Goal: Information Seeking & Learning: Check status

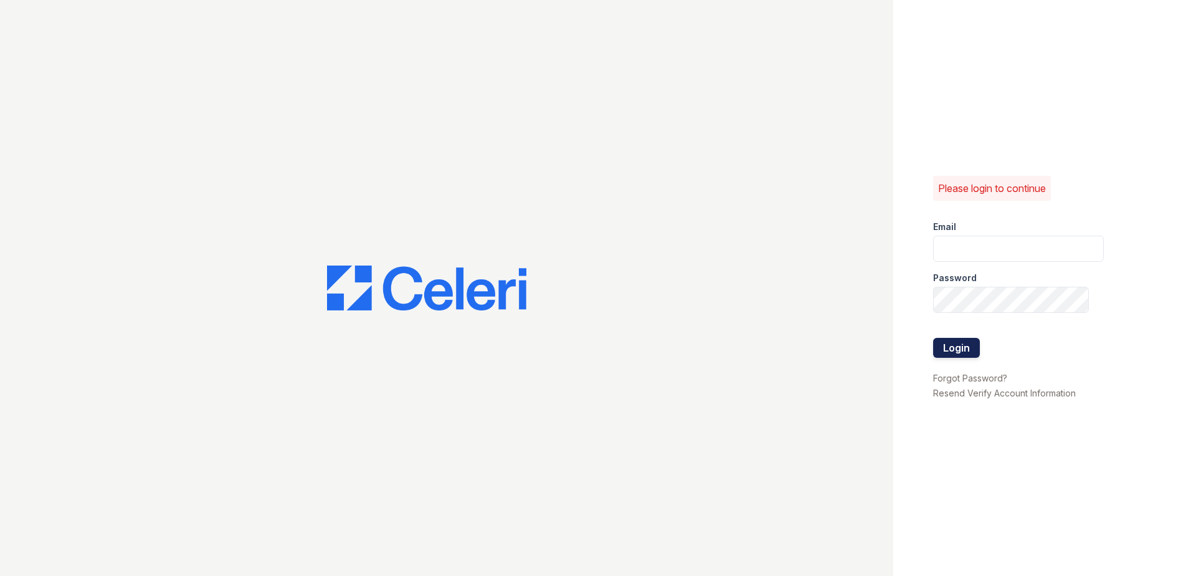
type input "summer.clark@trinity-pm.com"
click at [943, 349] on button "Login" at bounding box center [956, 348] width 47 height 20
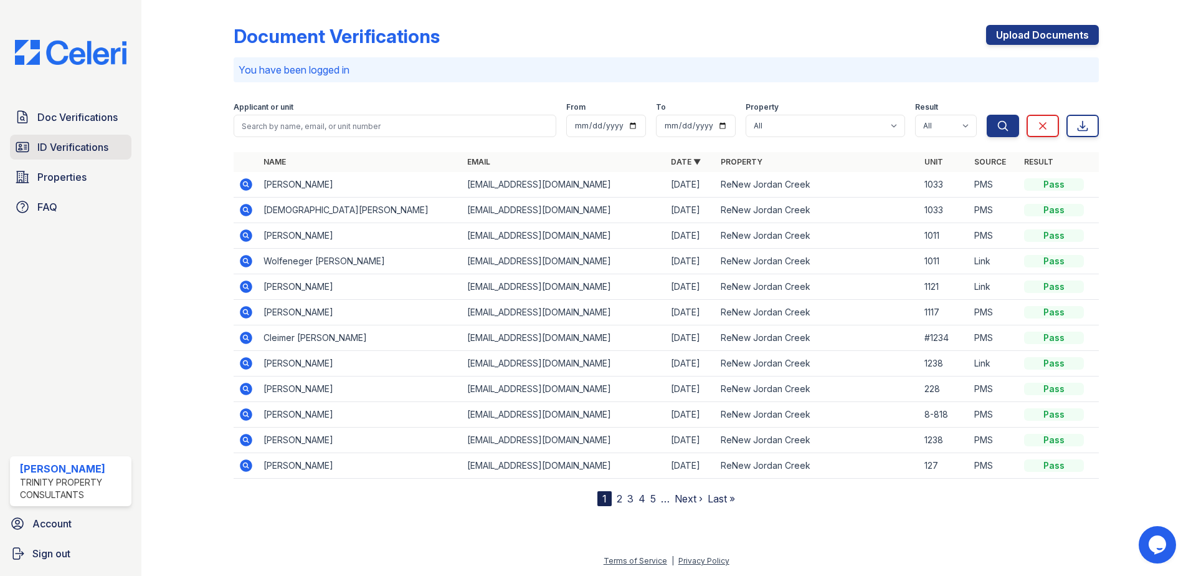
click at [75, 155] on link "ID Verifications" at bounding box center [70, 147] width 121 height 25
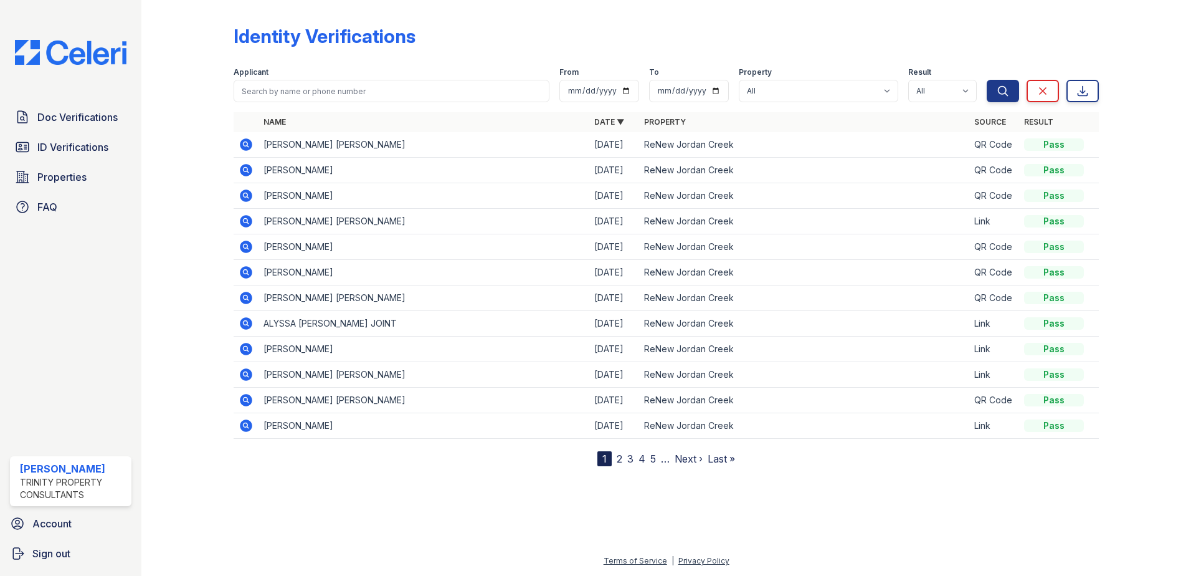
click at [243, 140] on icon at bounding box center [246, 144] width 12 height 12
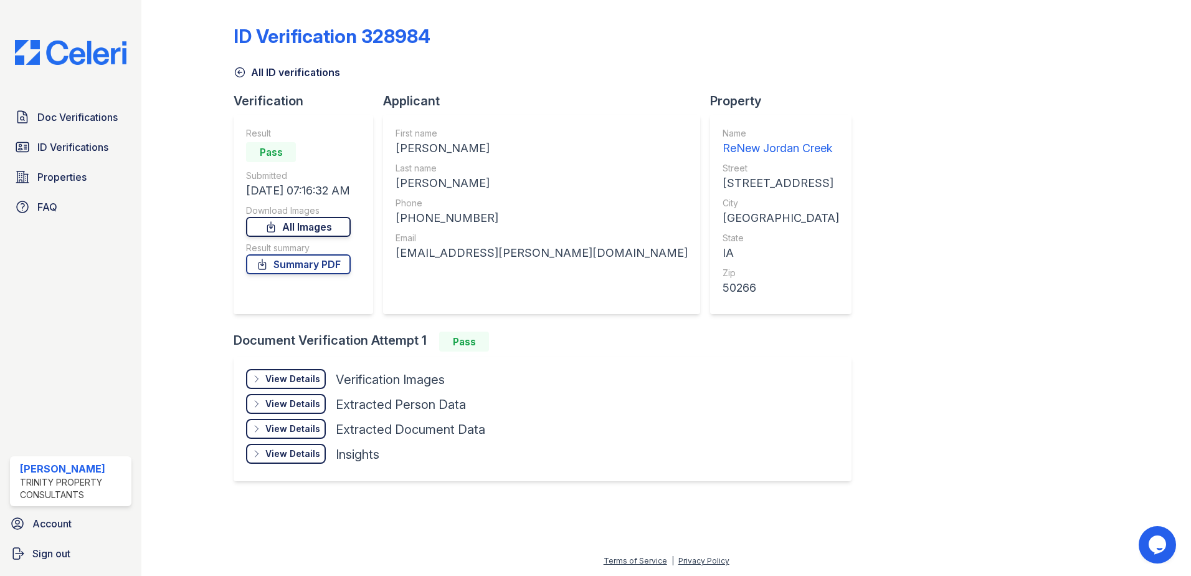
click at [320, 227] on link "All Images" at bounding box center [298, 227] width 105 height 20
click at [77, 142] on span "ID Verifications" at bounding box center [72, 147] width 71 height 15
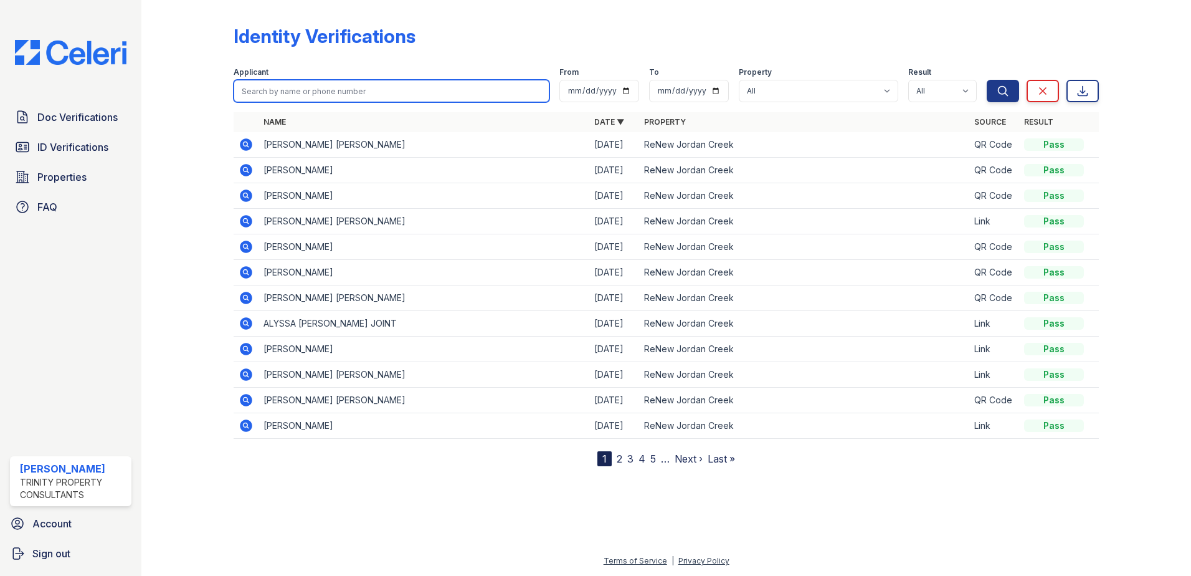
click at [300, 96] on input "search" at bounding box center [392, 91] width 316 height 22
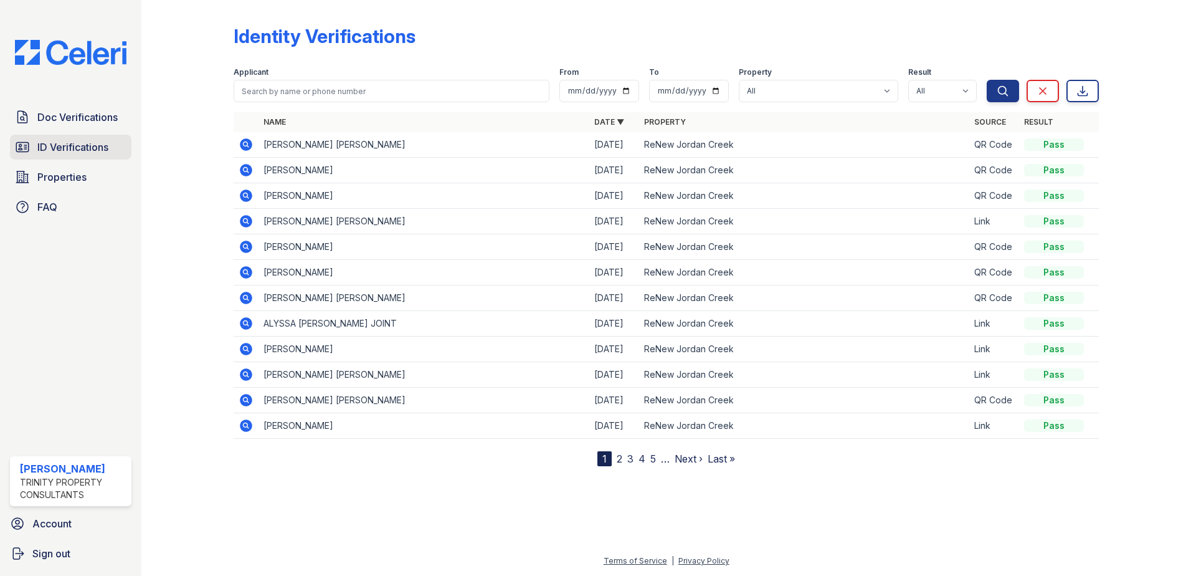
click at [78, 143] on span "ID Verifications" at bounding box center [72, 147] width 71 height 15
click at [64, 157] on link "ID Verifications" at bounding box center [70, 147] width 121 height 25
click at [72, 121] on span "Doc Verifications" at bounding box center [77, 117] width 80 height 15
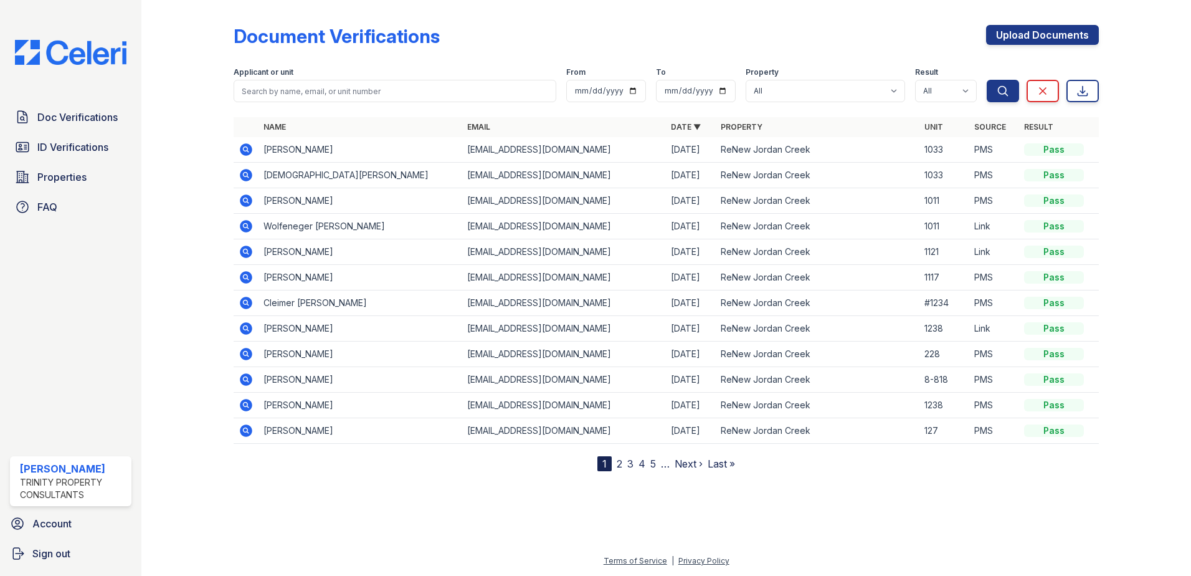
click at [67, 64] on img at bounding box center [70, 52] width 131 height 25
click at [77, 146] on span "ID Verifications" at bounding box center [72, 147] width 71 height 15
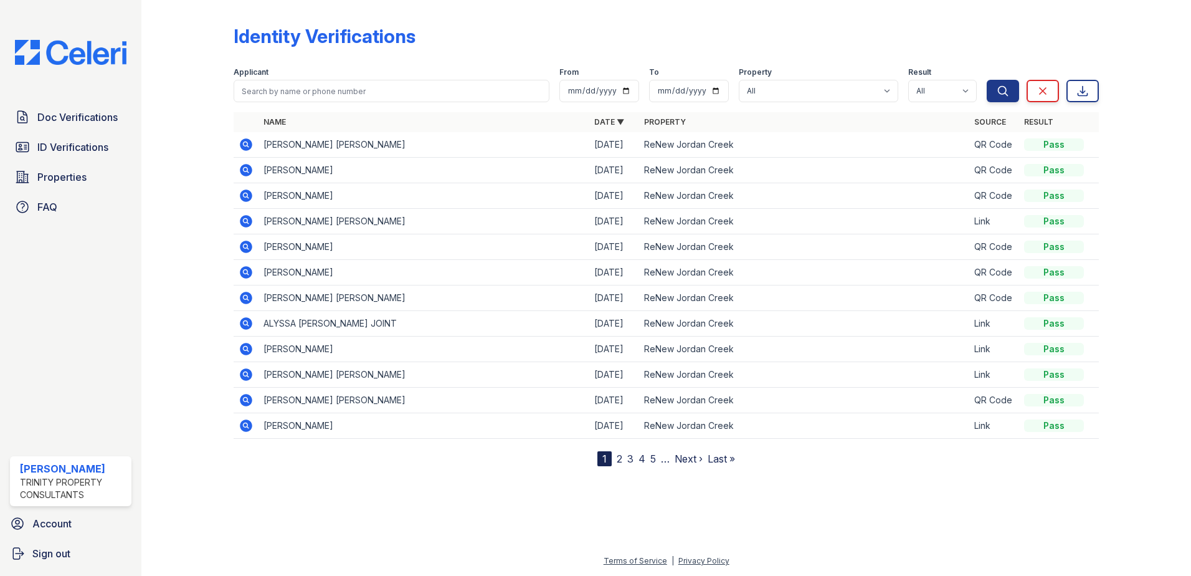
click at [77, 146] on span "ID Verifications" at bounding box center [72, 147] width 71 height 15
drag, startPoint x: 38, startPoint y: 145, endPoint x: 38, endPoint y: 156, distance: 10.6
click at [38, 145] on span "ID Verifications" at bounding box center [72, 147] width 71 height 15
click at [75, 151] on span "ID Verifications" at bounding box center [72, 147] width 71 height 15
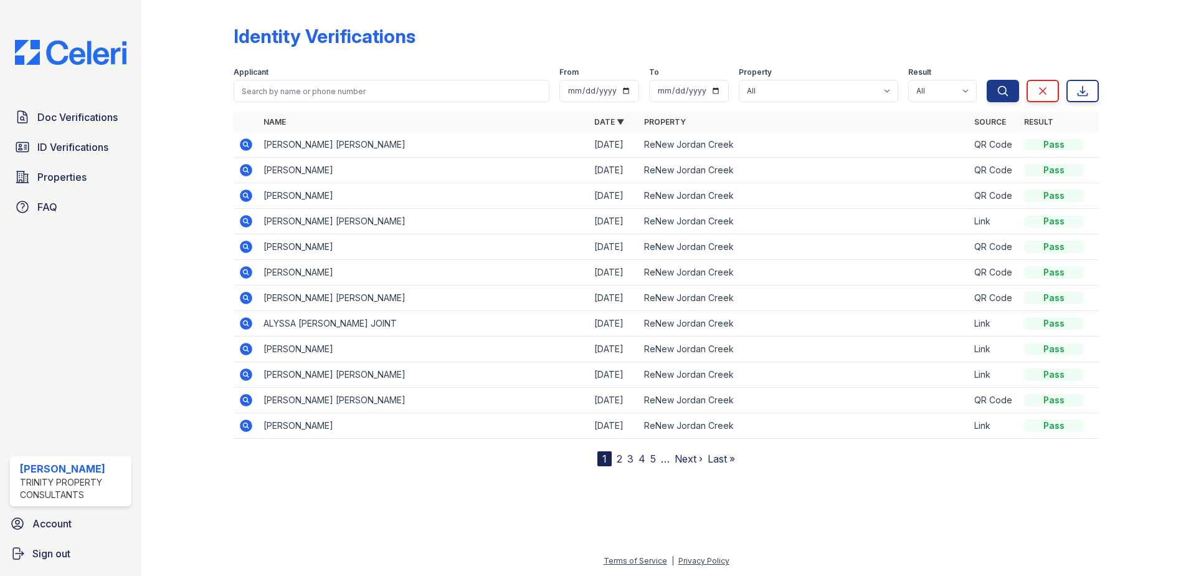
click at [34, 59] on img at bounding box center [70, 52] width 131 height 25
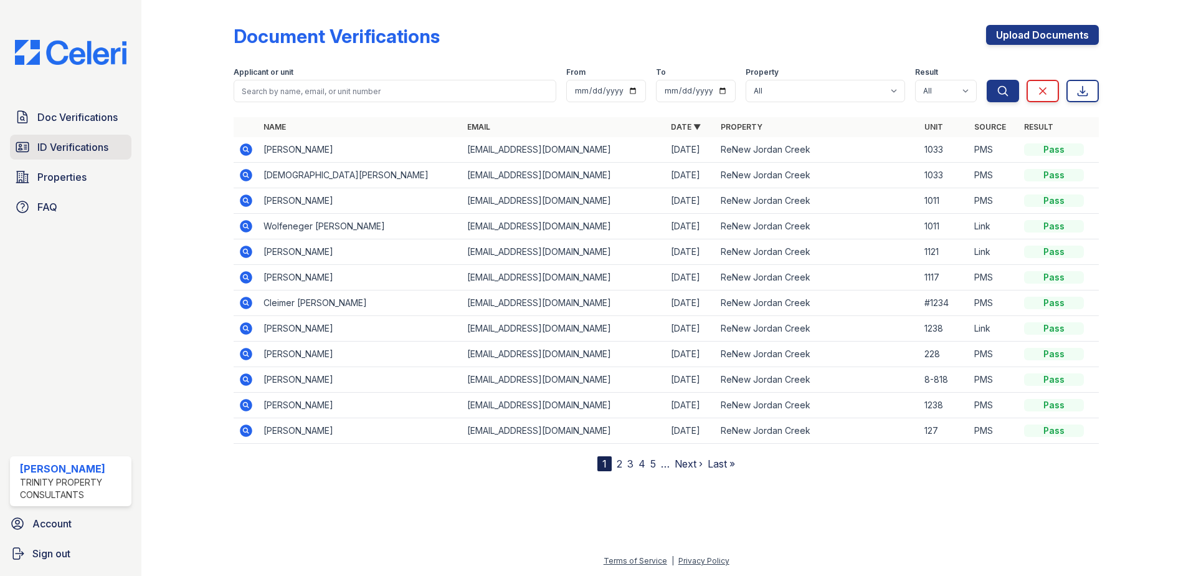
click at [55, 148] on span "ID Verifications" at bounding box center [72, 147] width 71 height 15
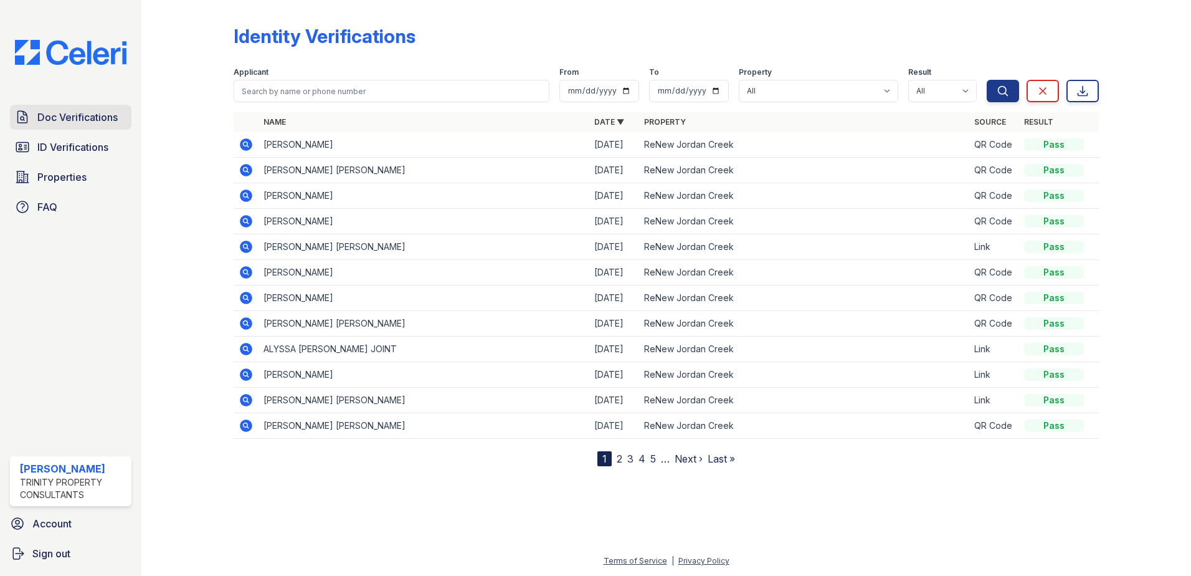
click at [55, 118] on span "Doc Verifications" at bounding box center [77, 117] width 80 height 15
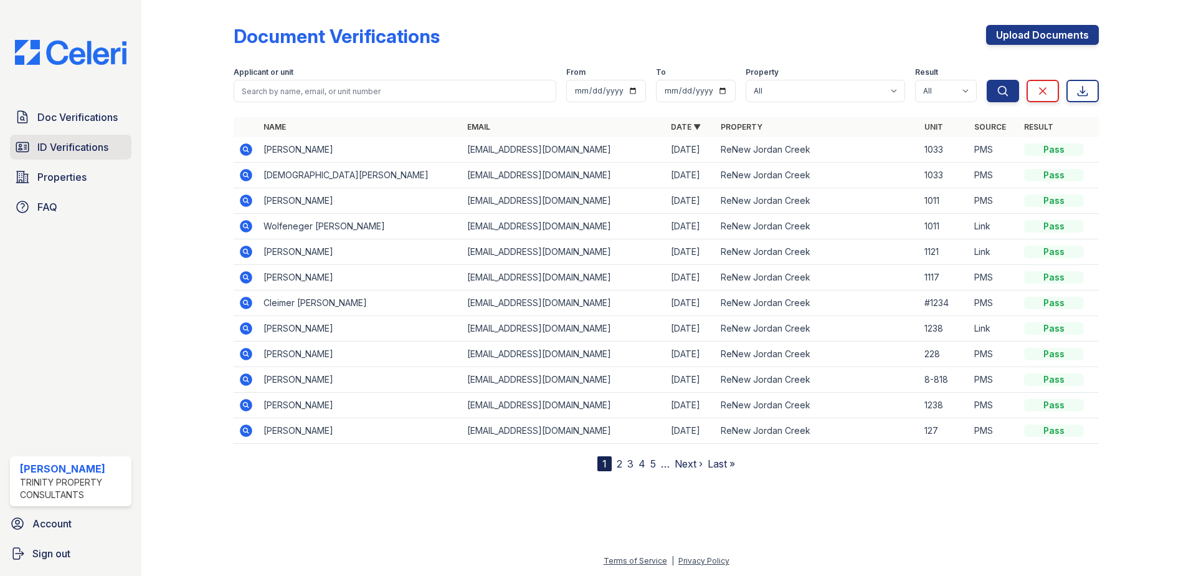
click at [65, 150] on span "ID Verifications" at bounding box center [72, 147] width 71 height 15
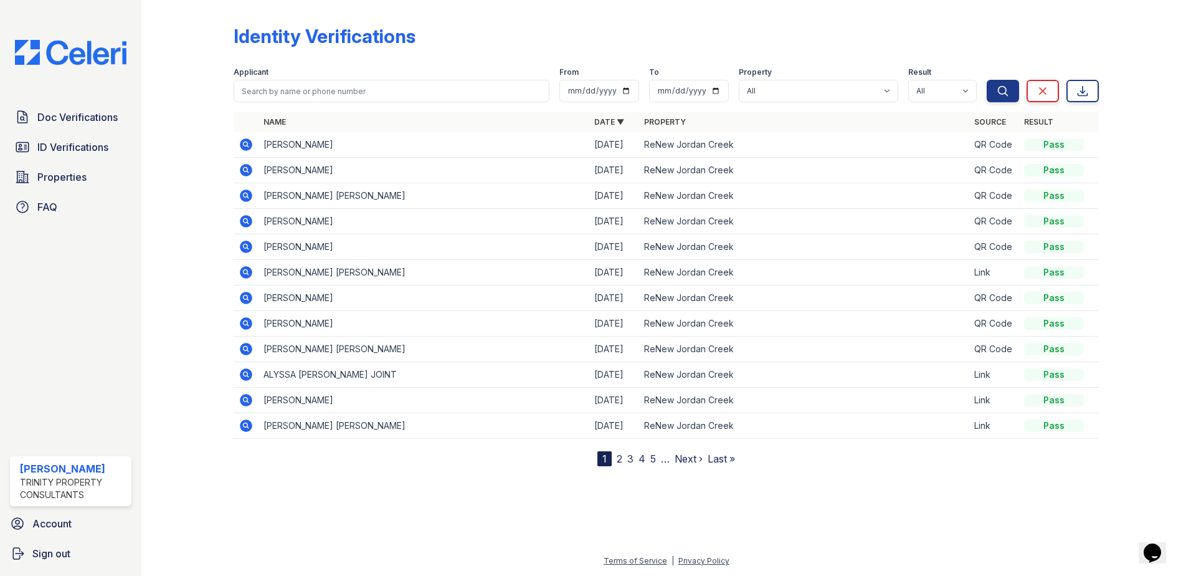
drag, startPoint x: 78, startPoint y: 143, endPoint x: 87, endPoint y: 161, distance: 20.4
click at [78, 143] on span "ID Verifications" at bounding box center [72, 147] width 71 height 15
click at [83, 152] on span "ID Verifications" at bounding box center [72, 147] width 71 height 15
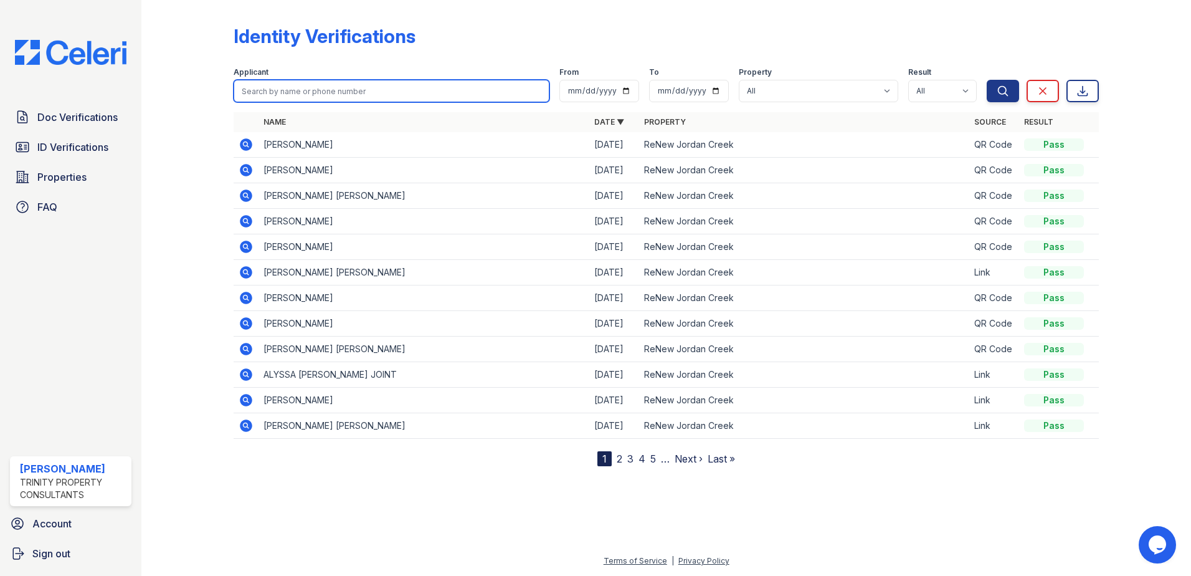
click at [353, 85] on input "search" at bounding box center [392, 91] width 316 height 22
paste input "[EMAIL_ADDRESS][DOMAIN_NAME]"
type input "[EMAIL_ADDRESS][DOMAIN_NAME]"
click at [987, 80] on button "Search" at bounding box center [1003, 91] width 32 height 22
